Goal: Task Accomplishment & Management: Use online tool/utility

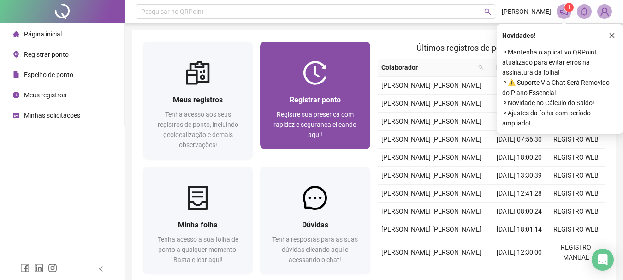
click at [308, 76] on img at bounding box center [315, 73] width 24 height 24
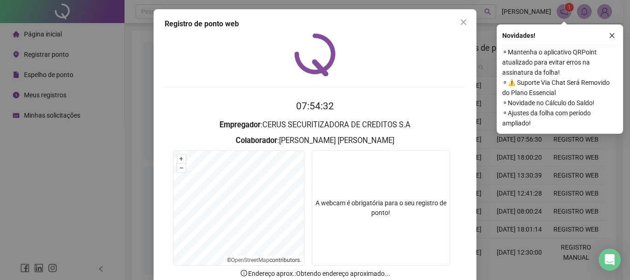
scroll to position [46, 0]
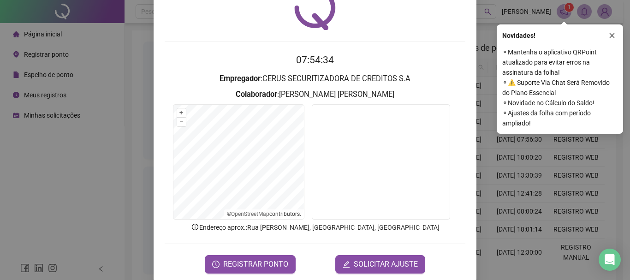
click at [231, 262] on span "REGISTRAR PONTO" at bounding box center [255, 264] width 65 height 11
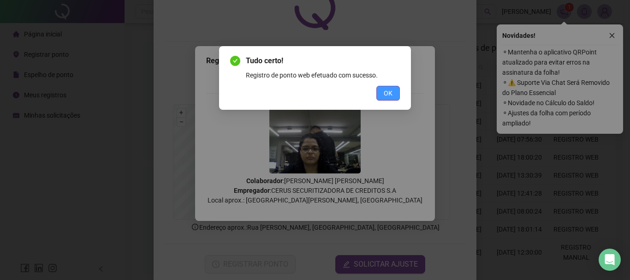
click at [390, 89] on span "OK" at bounding box center [388, 93] width 9 height 10
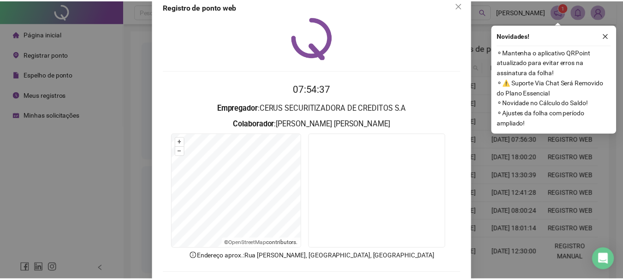
scroll to position [0, 0]
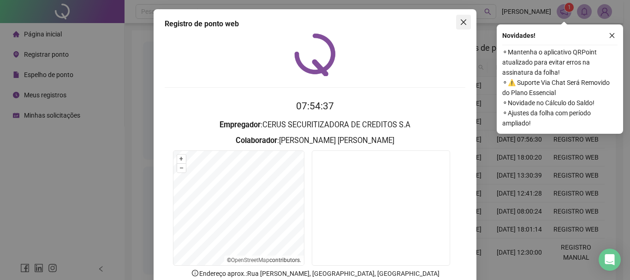
click at [462, 25] on icon "close" at bounding box center [463, 21] width 7 height 7
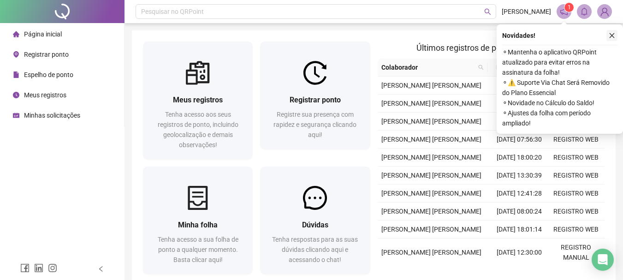
click at [607, 32] on button "button" at bounding box center [611, 35] width 11 height 11
